Goal: Transaction & Acquisition: Purchase product/service

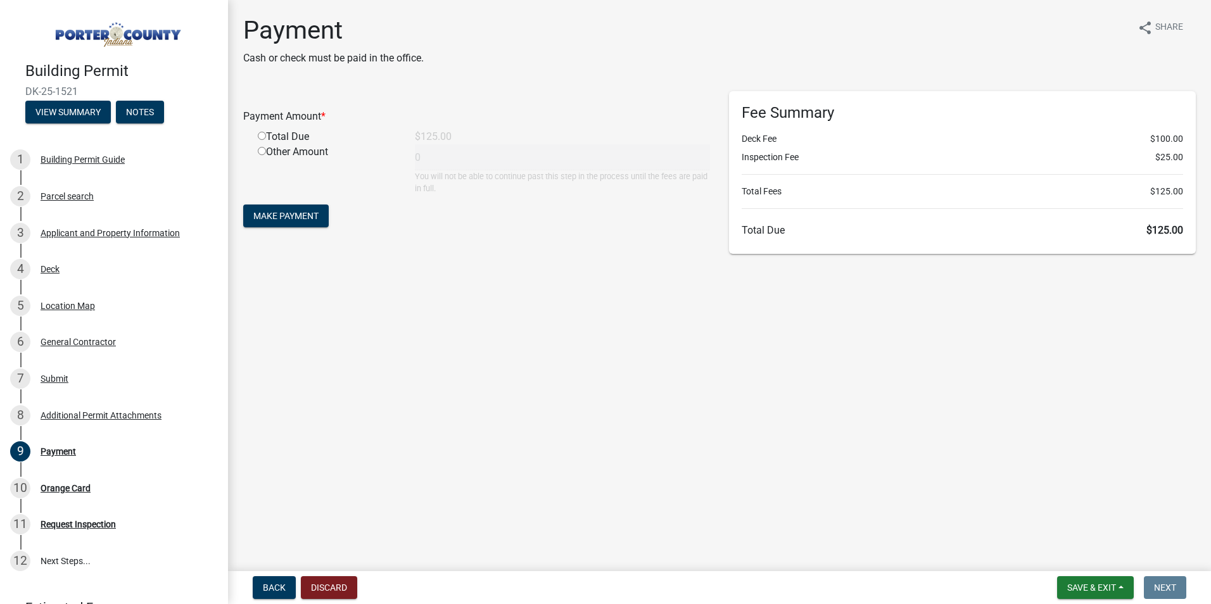
click at [290, 133] on div "Total Due" at bounding box center [326, 136] width 157 height 15
click at [263, 138] on input "radio" at bounding box center [262, 136] width 8 height 8
radio input "true"
type input "125"
click at [280, 205] on form "Payment Amount * Total Due $125.00 Other Amount 125 You will not be able to con…" at bounding box center [476, 160] width 467 height 139
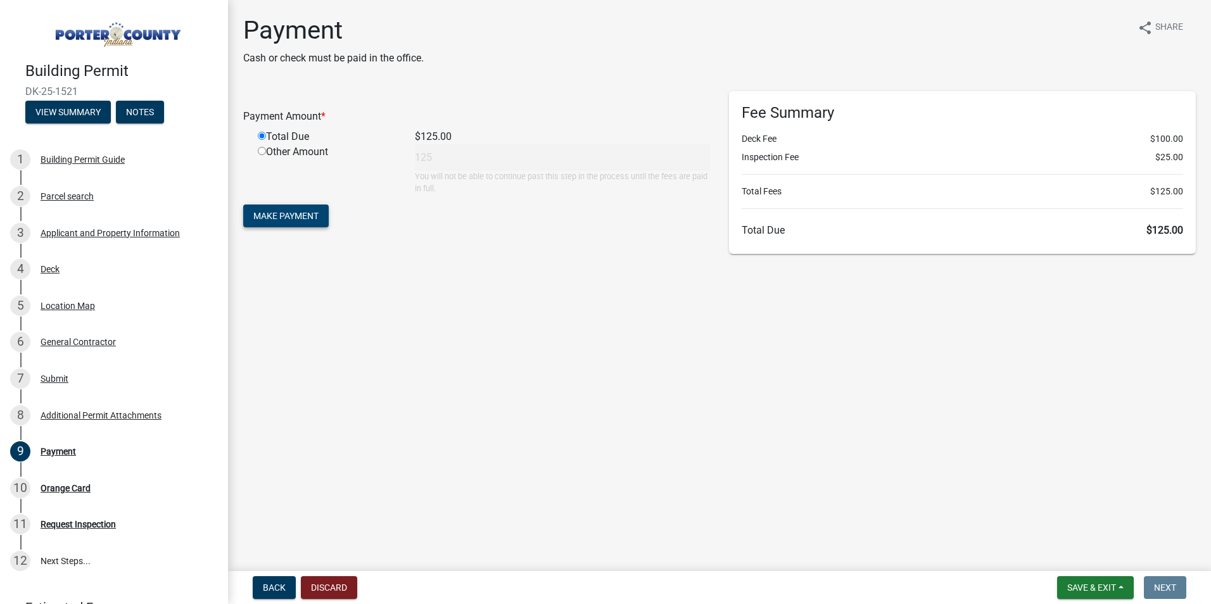
click at [300, 221] on span "Make Payment" at bounding box center [285, 216] width 65 height 10
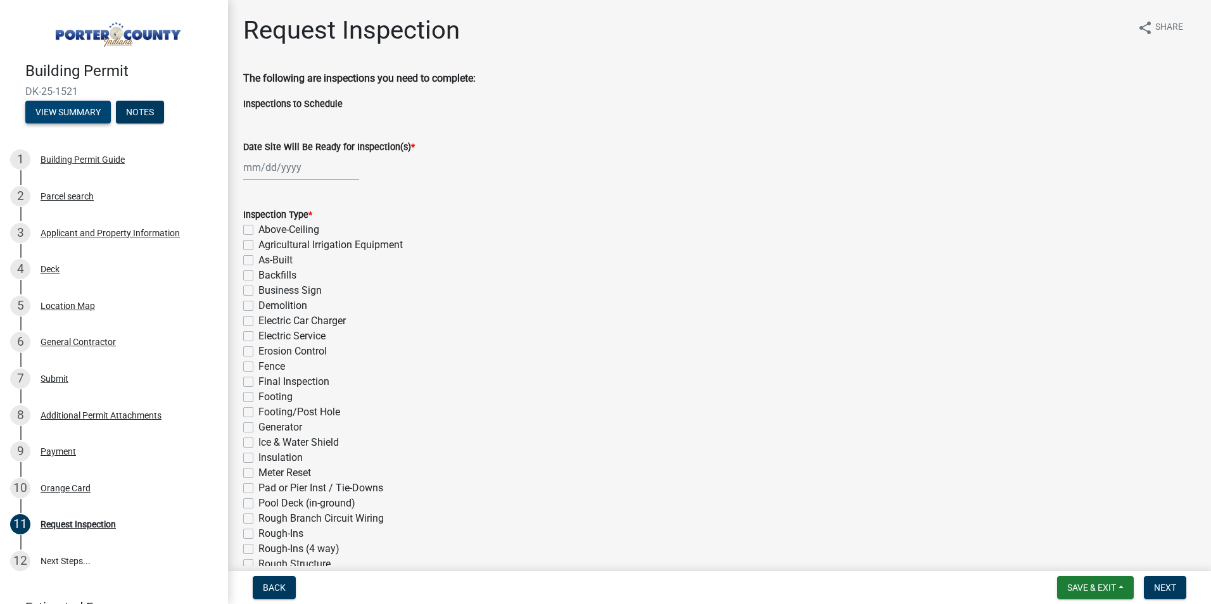
click at [65, 108] on button "View Summary" at bounding box center [68, 112] width 86 height 23
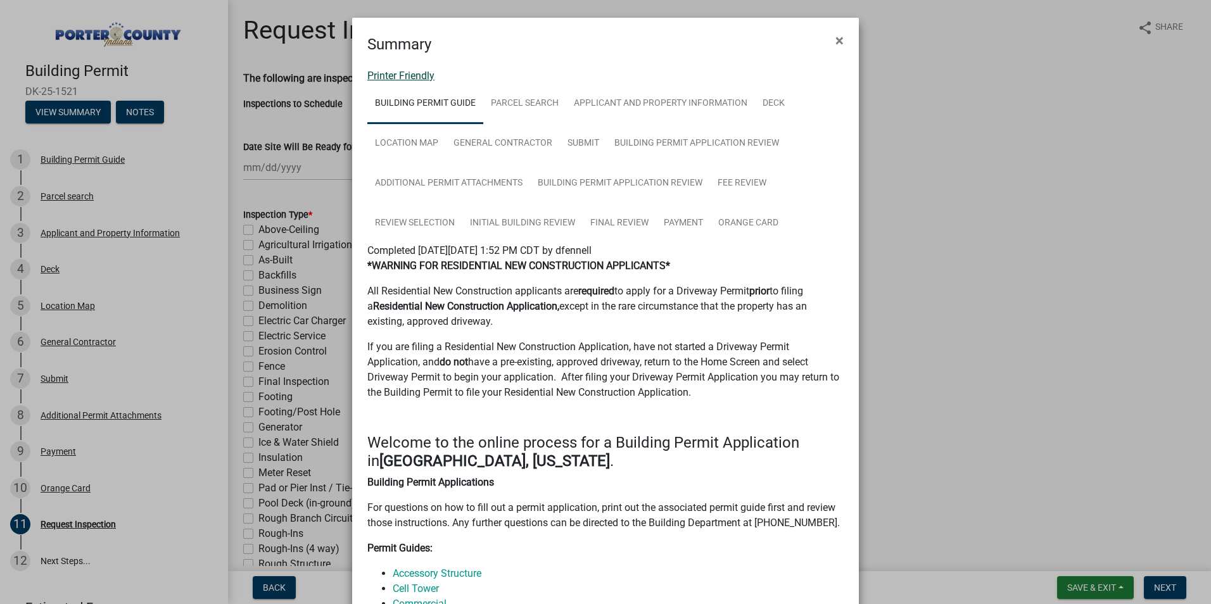
click at [420, 75] on link "Printer Friendly" at bounding box center [400, 76] width 67 height 12
click at [830, 46] on button "×" at bounding box center [839, 40] width 29 height 35
